Goal: Task Accomplishment & Management: Use online tool/utility

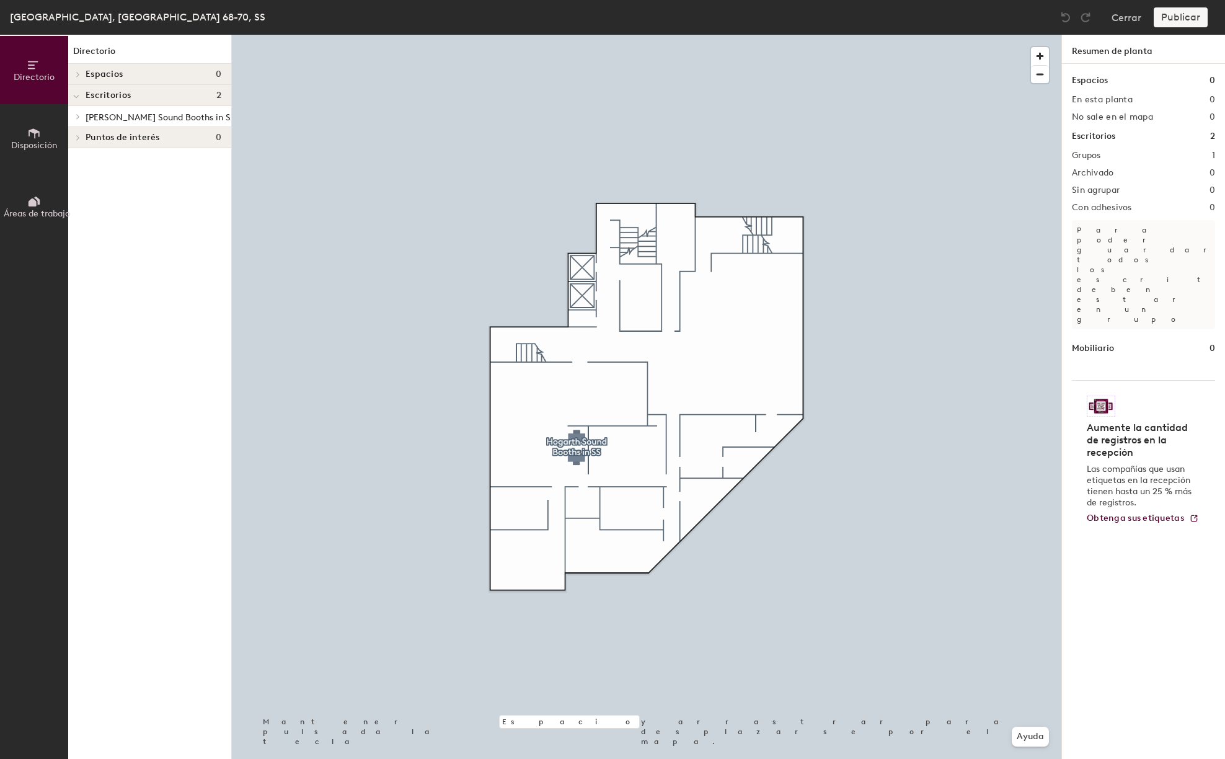
click at [78, 117] on icon at bounding box center [78, 116] width 5 height 6
click at [123, 138] on p "Cabina SS #1" at bounding box center [112, 137] width 53 height 14
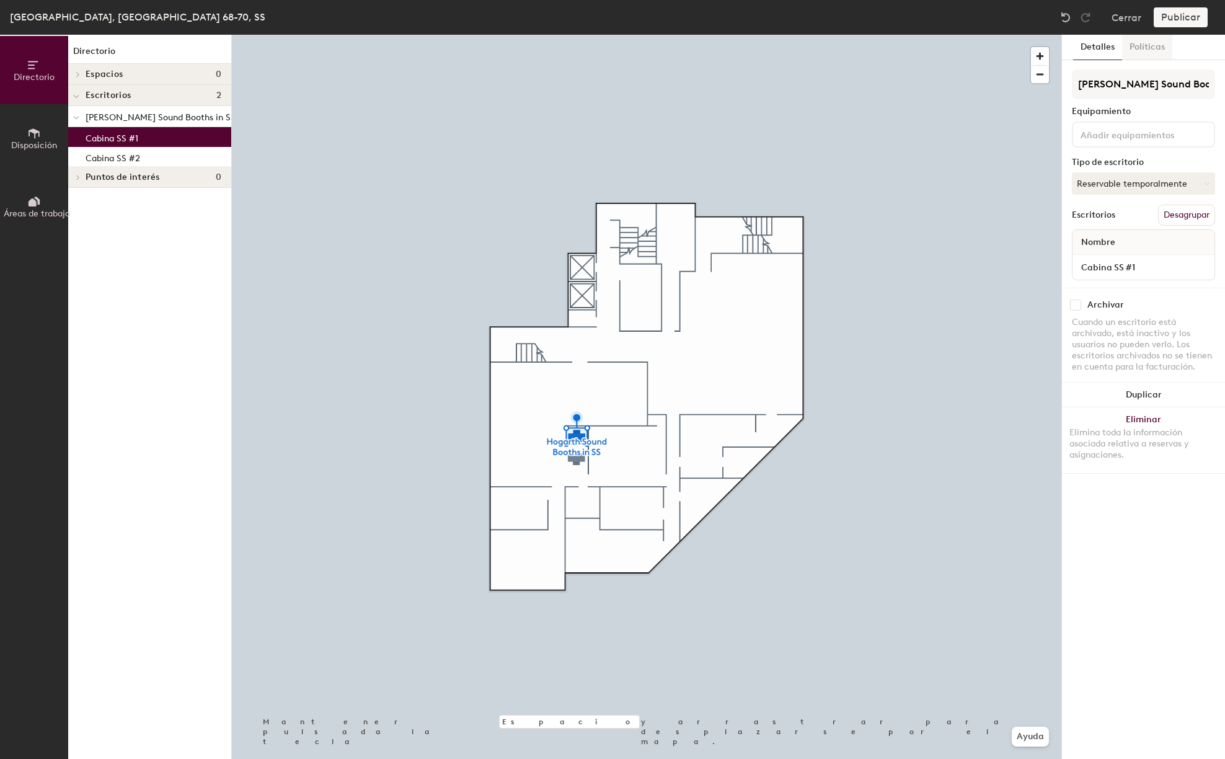
click at [1151, 43] on button "Políticas" at bounding box center [1147, 47] width 50 height 25
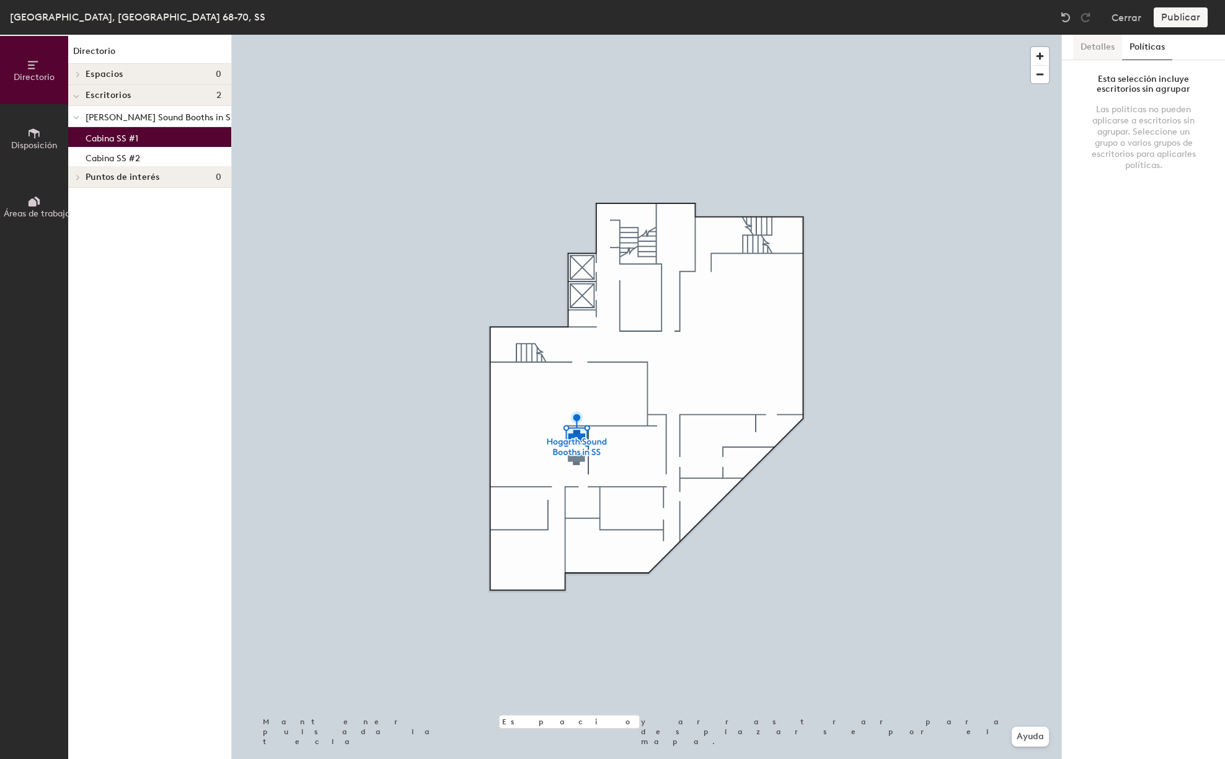
click at [1109, 48] on button "Detalles" at bounding box center [1097, 47] width 49 height 25
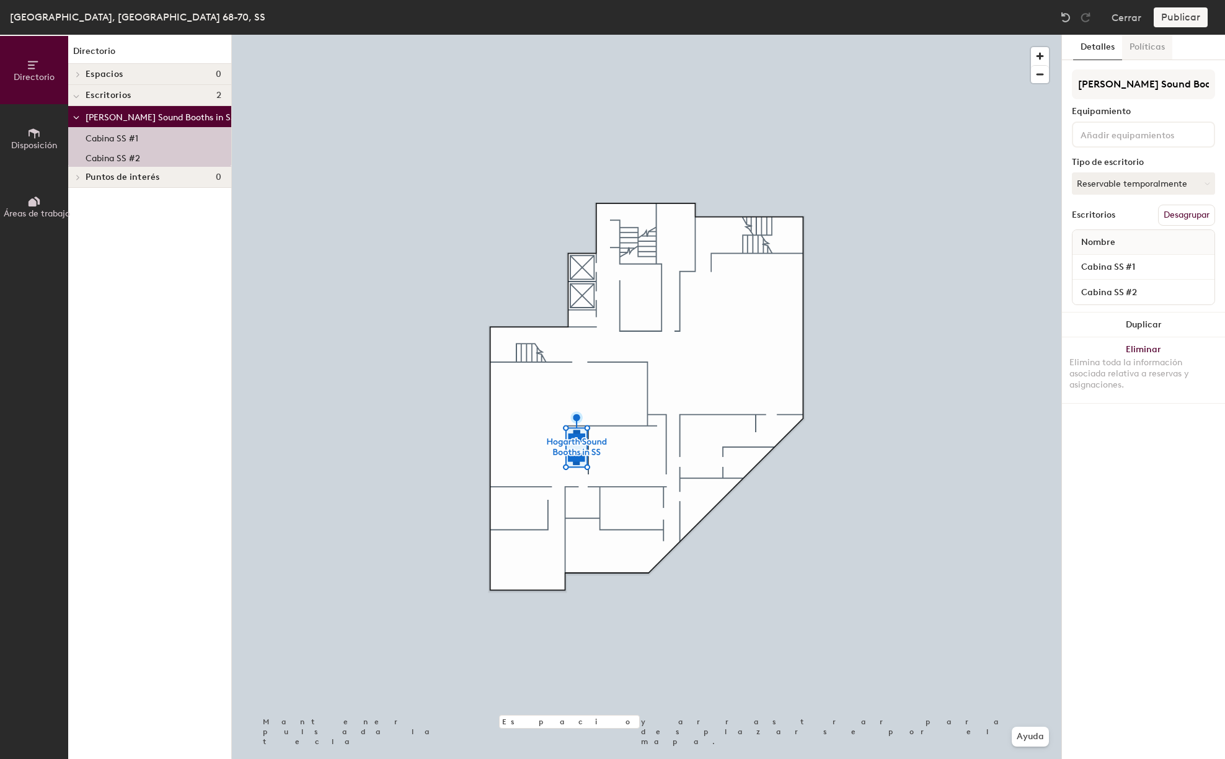
click at [1156, 45] on button "Políticas" at bounding box center [1147, 47] width 50 height 25
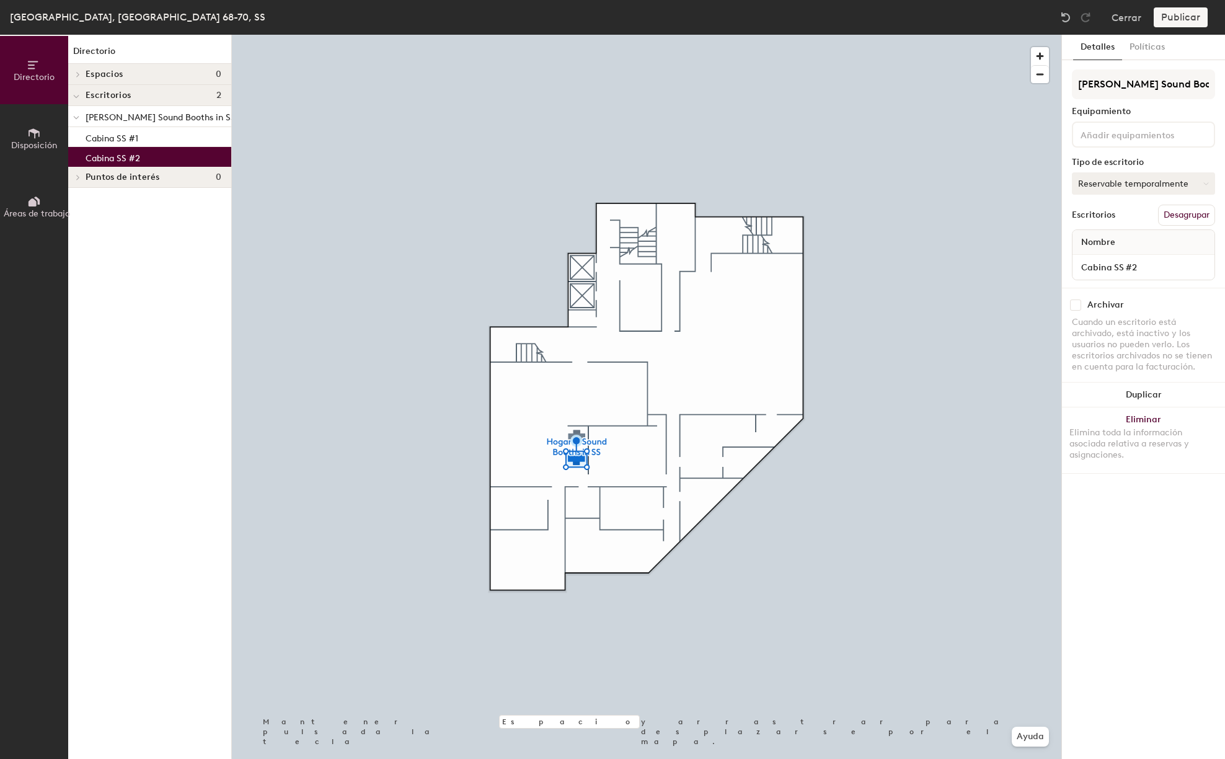
click at [1149, 181] on button "Reservable temporalmente" at bounding box center [1143, 183] width 143 height 22
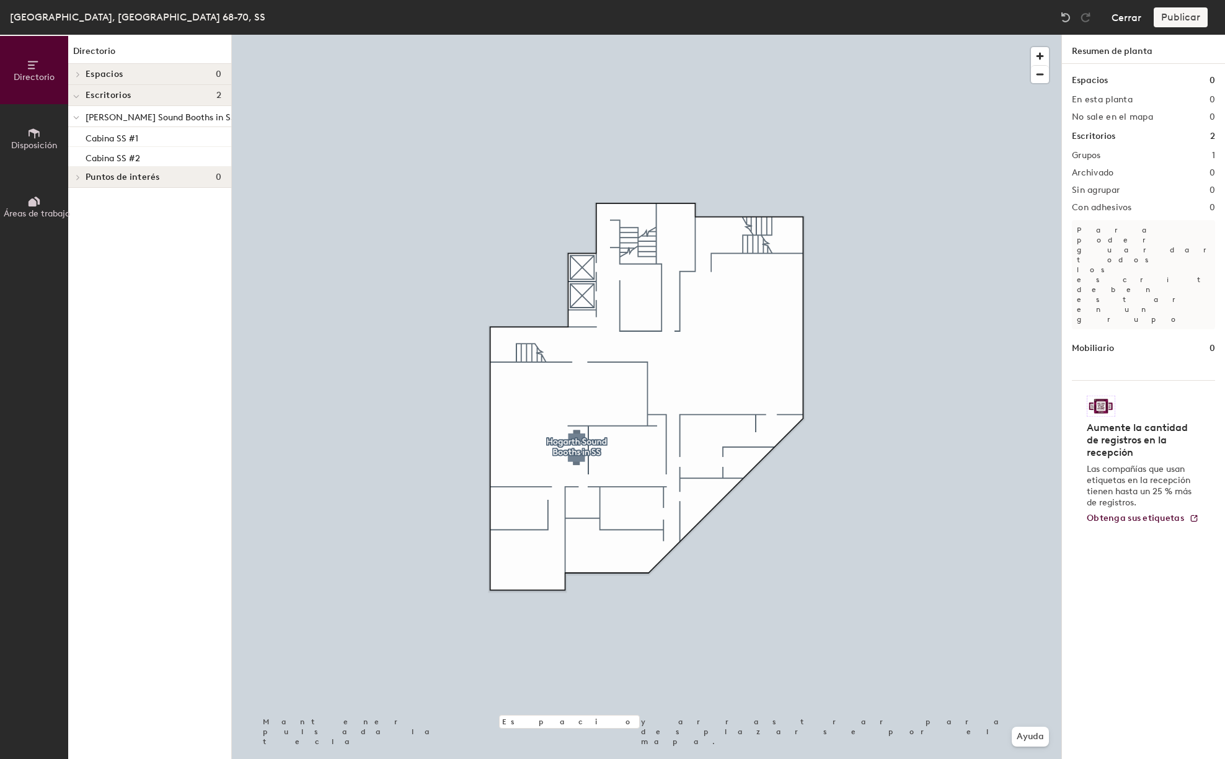
click at [1124, 22] on button "Cerrar" at bounding box center [1127, 17] width 30 height 20
